Goal: Navigation & Orientation: Find specific page/section

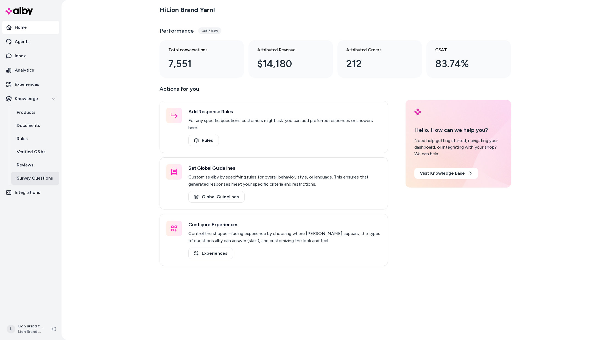
click at [34, 180] on p "Survey Questions" at bounding box center [35, 178] width 36 height 7
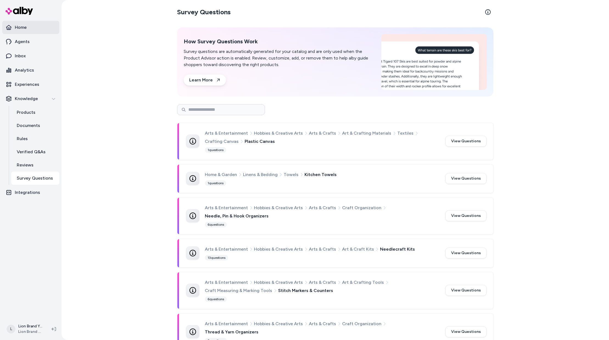
click at [25, 27] on p "Home" at bounding box center [21, 27] width 12 height 7
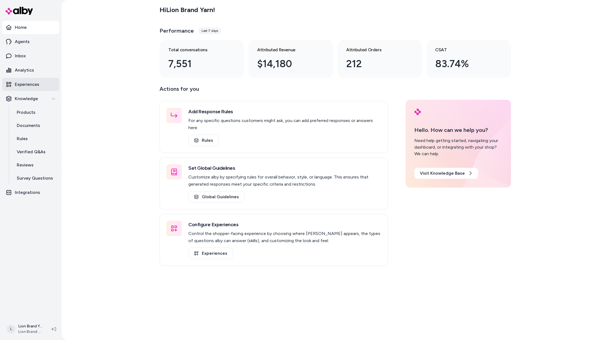
click at [46, 85] on link "Experiences" at bounding box center [30, 84] width 57 height 13
click at [45, 93] on button "Knowledge" at bounding box center [30, 98] width 57 height 13
click at [44, 96] on div "Knowledge" at bounding box center [30, 99] width 49 height 7
click at [32, 178] on p "Survey Questions" at bounding box center [35, 178] width 36 height 7
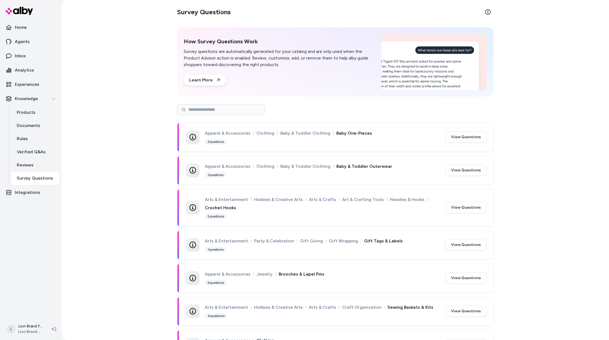
click at [545, 137] on div "Survey Questions How Survey Questions Work Survey questions are automatically g…" at bounding box center [336, 170] width 548 height 340
click at [36, 85] on p "Experiences" at bounding box center [27, 84] width 24 height 7
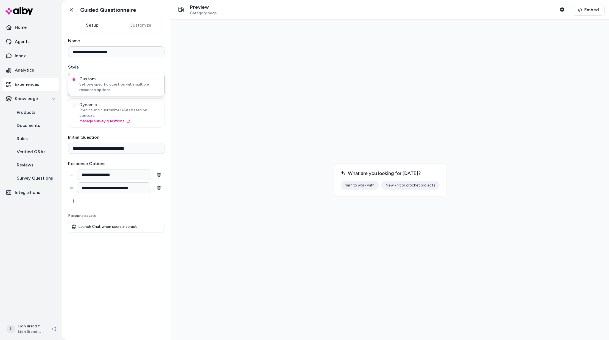
click at [38, 83] on p "Experiences" at bounding box center [27, 84] width 24 height 7
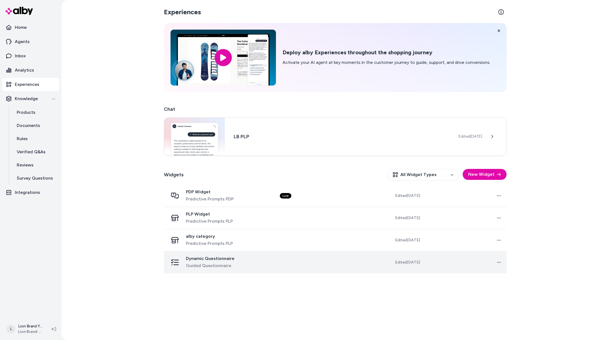
click at [237, 260] on div "Dynamic Questionnaire Guided Questionnaire" at bounding box center [219, 262] width 103 height 13
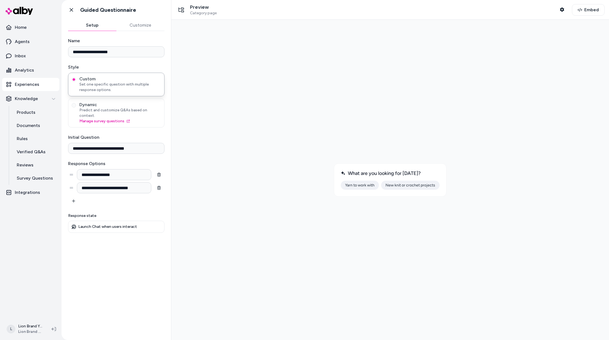
click at [123, 11] on h1 "Guided Questionnaire" at bounding box center [108, 10] width 56 height 7
drag, startPoint x: 138, startPoint y: 11, endPoint x: 82, endPoint y: 11, distance: 56.6
click at [82, 11] on div "Go back Guided Questionnaire" at bounding box center [117, 10] width 110 height 20
